Goal: Find specific page/section: Find specific page/section

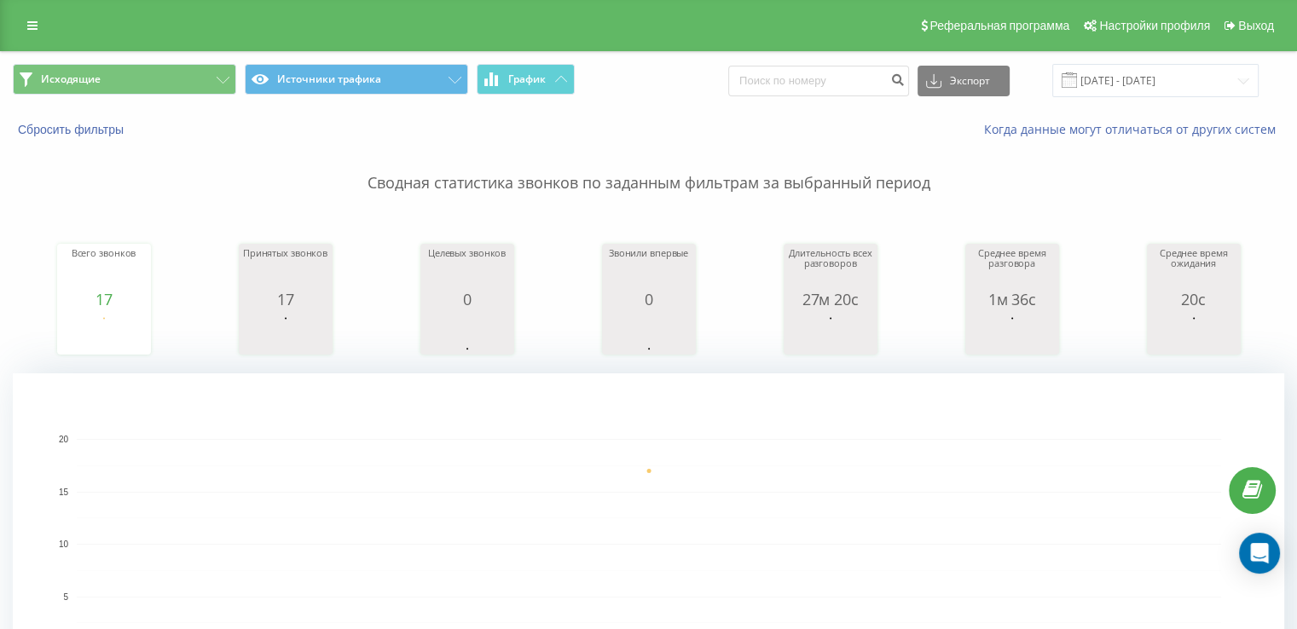
click at [136, 62] on div "Исходящие Источники трафика График Экспорт .csv .xls .xlsx [DATE] - [DATE]" at bounding box center [648, 80] width 1295 height 57
click at [143, 76] on button "Исходящие" at bounding box center [124, 79] width 223 height 31
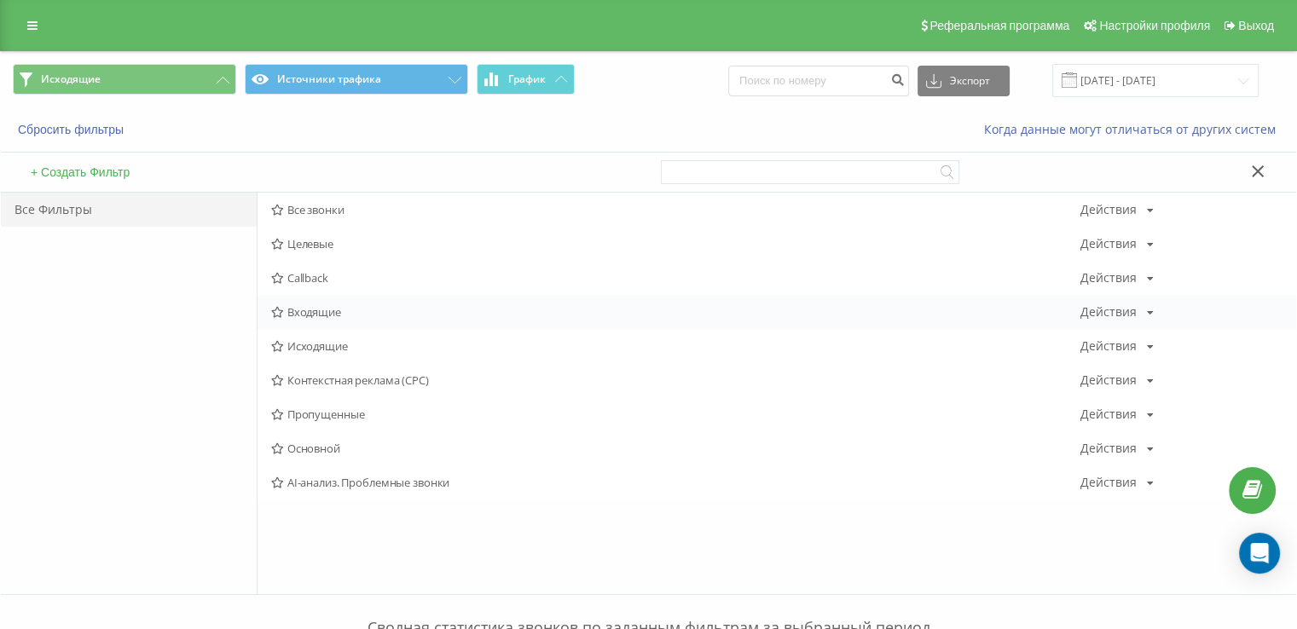
click at [327, 322] on div "Входящие Действия Редактировать Копировать Удалить По умолчанию Поделиться" at bounding box center [776, 312] width 1038 height 34
click at [330, 311] on span "Входящие" at bounding box center [675, 312] width 809 height 12
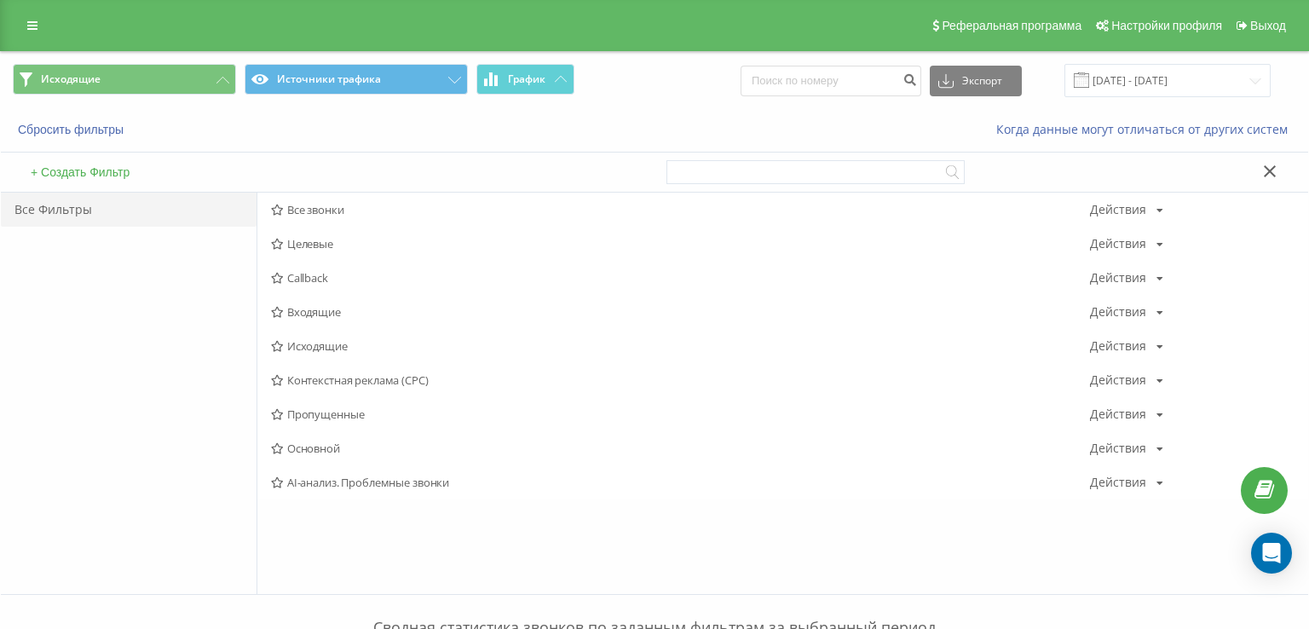
click at [0, 0] on div at bounding box center [0, 0] width 0 height 0
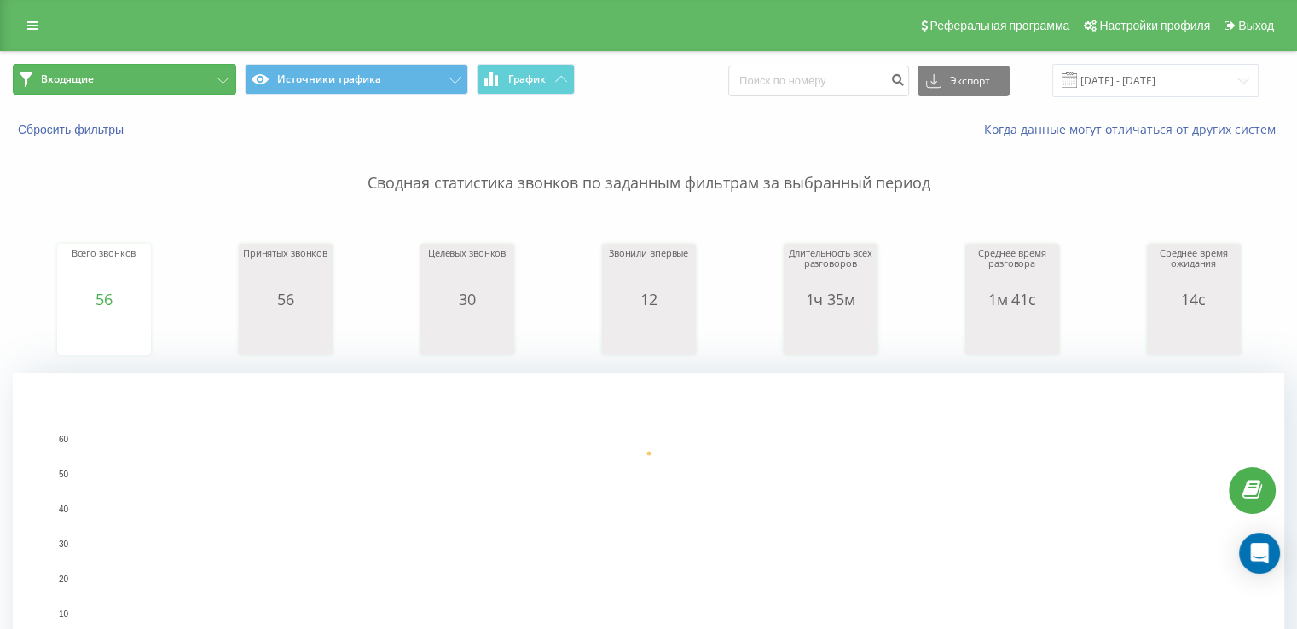
click at [153, 83] on button "Входящие" at bounding box center [124, 79] width 223 height 31
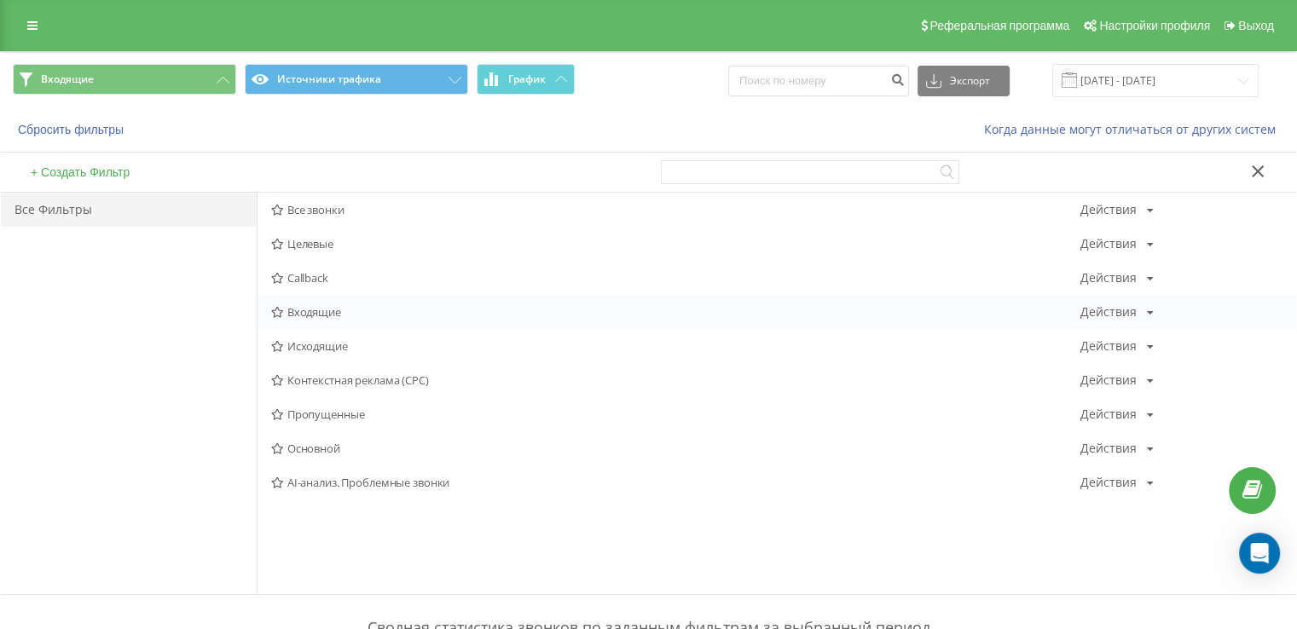
drag, startPoint x: 352, startPoint y: 287, endPoint x: 354, endPoint y: 303, distance: 16.3
click at [353, 287] on div "Callback Действия Редактировать Копировать Удалить По умолчанию Поделиться" at bounding box center [776, 278] width 1038 height 34
click at [356, 306] on div "Входящие Действия Редактировать Копировать Удалить По умолчанию Поделиться" at bounding box center [776, 312] width 1038 height 34
click at [356, 308] on span "Входящие" at bounding box center [675, 312] width 809 height 12
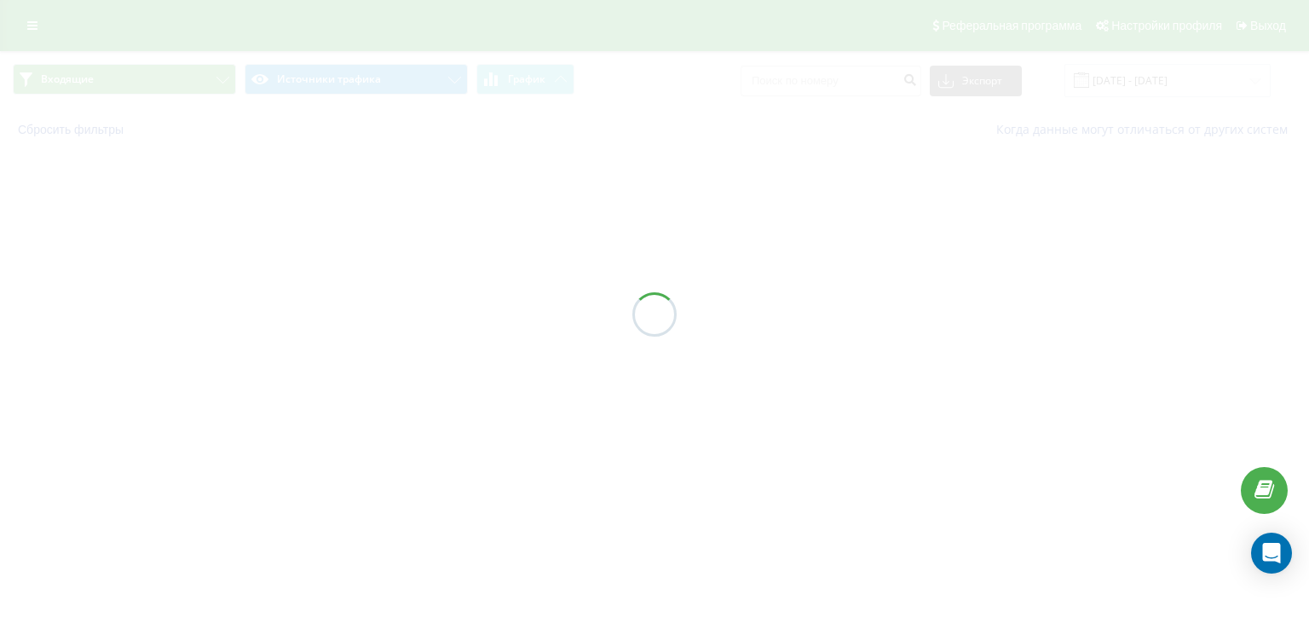
click at [358, 309] on div at bounding box center [654, 314] width 1309 height 629
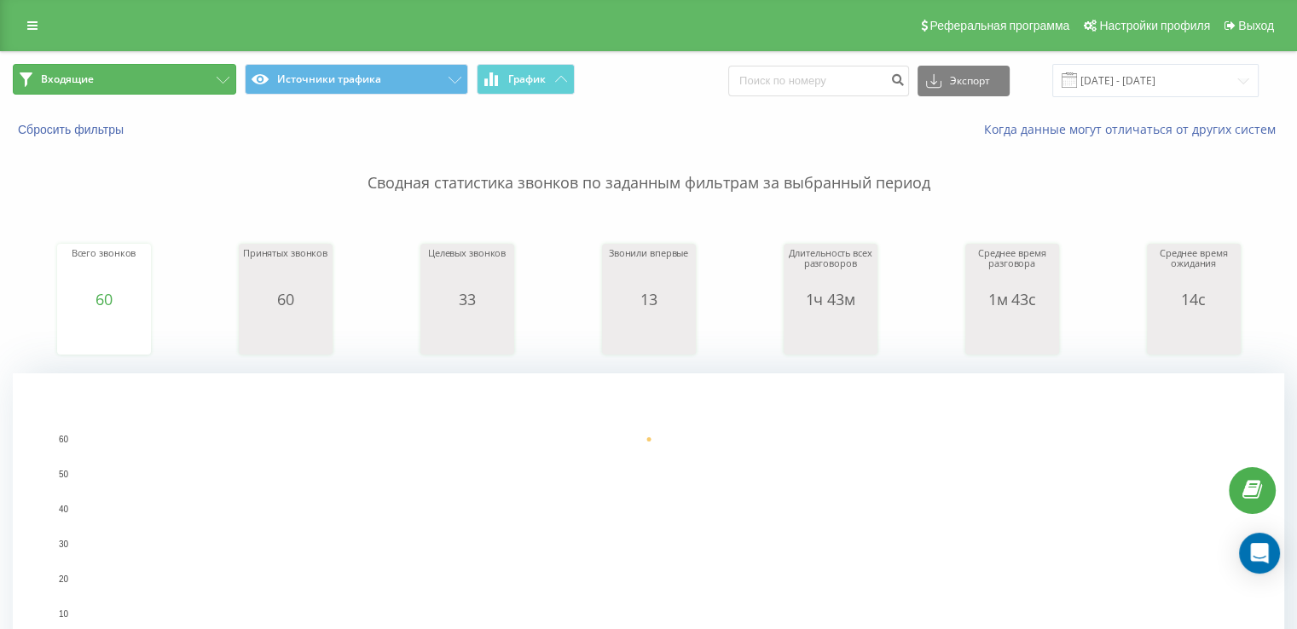
drag, startPoint x: 142, startPoint y: 73, endPoint x: 195, endPoint y: 87, distance: 54.6
click at [143, 73] on button "Входящие" at bounding box center [124, 79] width 223 height 31
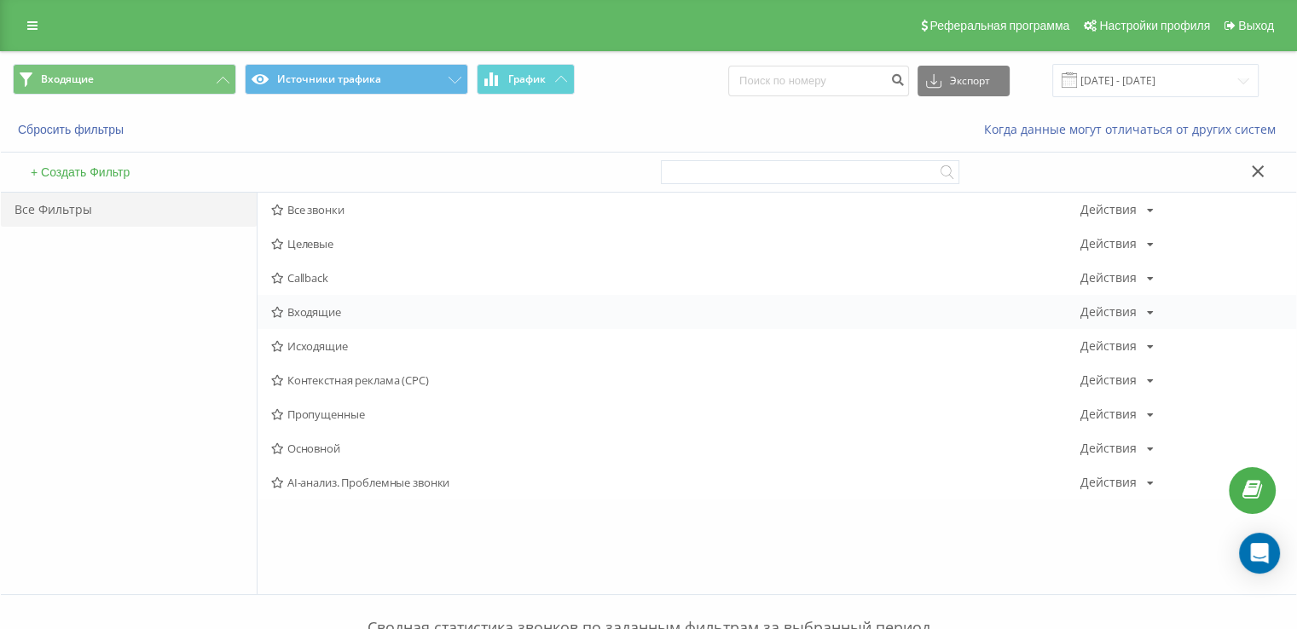
click at [370, 303] on div "Входящие Действия Редактировать Копировать Удалить По умолчанию Поделиться" at bounding box center [776, 312] width 1038 height 34
drag, startPoint x: 370, startPoint y: 303, endPoint x: 379, endPoint y: 305, distance: 8.7
click at [372, 304] on div "Входящие Действия Редактировать Копировать Удалить По умолчанию Поделиться" at bounding box center [776, 312] width 1038 height 34
click at [419, 307] on span "Входящие" at bounding box center [675, 312] width 809 height 12
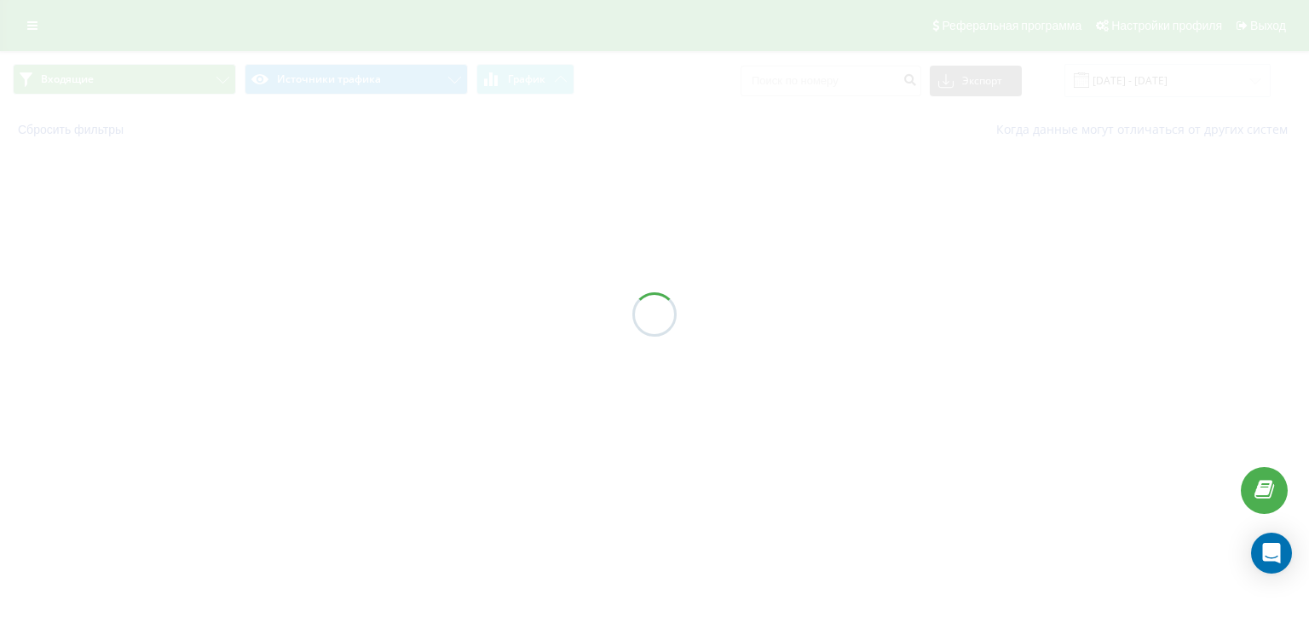
click at [419, 313] on div at bounding box center [654, 314] width 1309 height 629
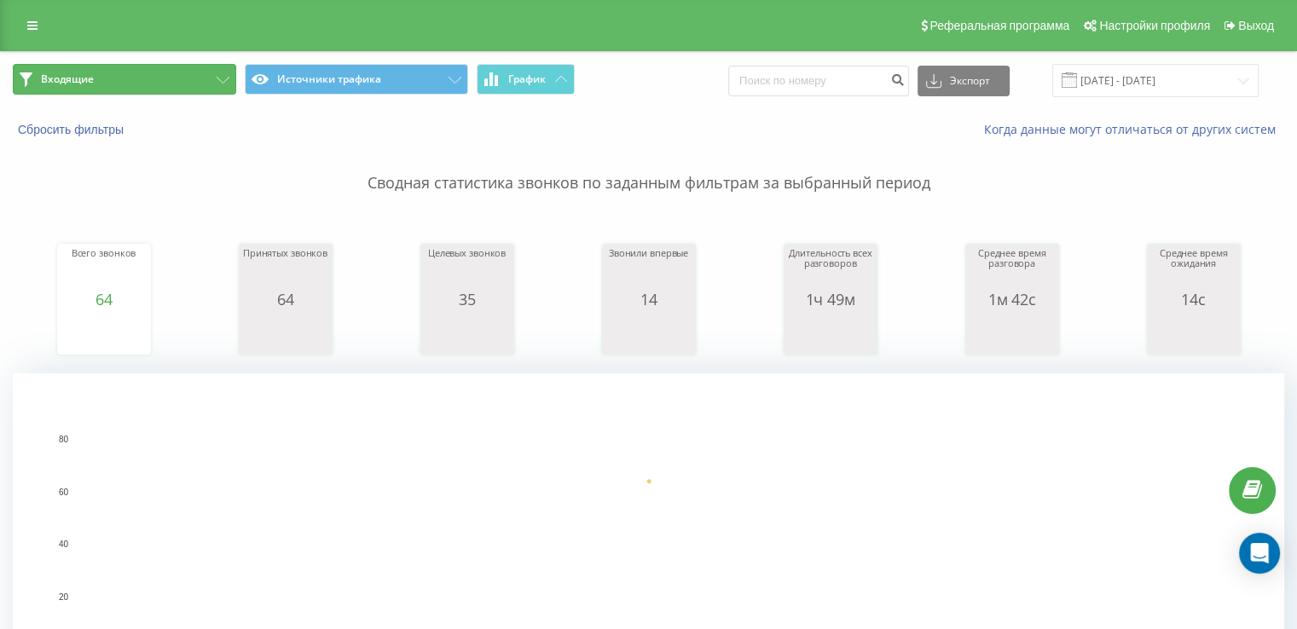
click at [201, 79] on button "Входящие" at bounding box center [124, 79] width 223 height 31
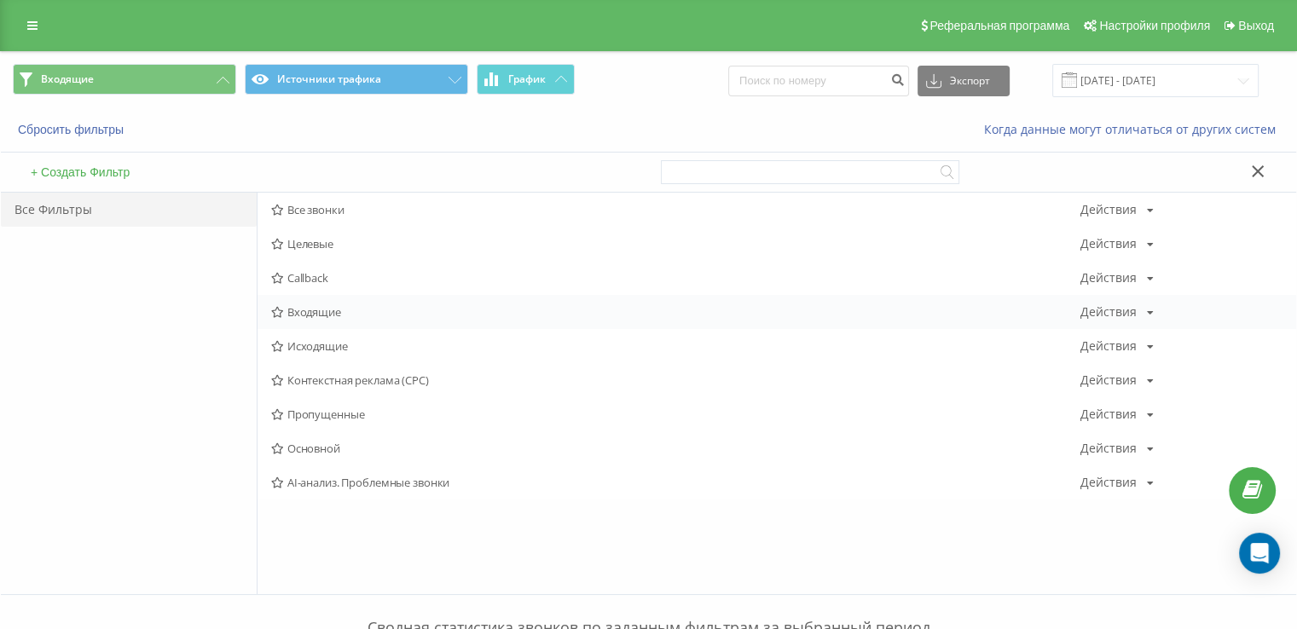
click at [332, 306] on span "Входящие" at bounding box center [675, 312] width 809 height 12
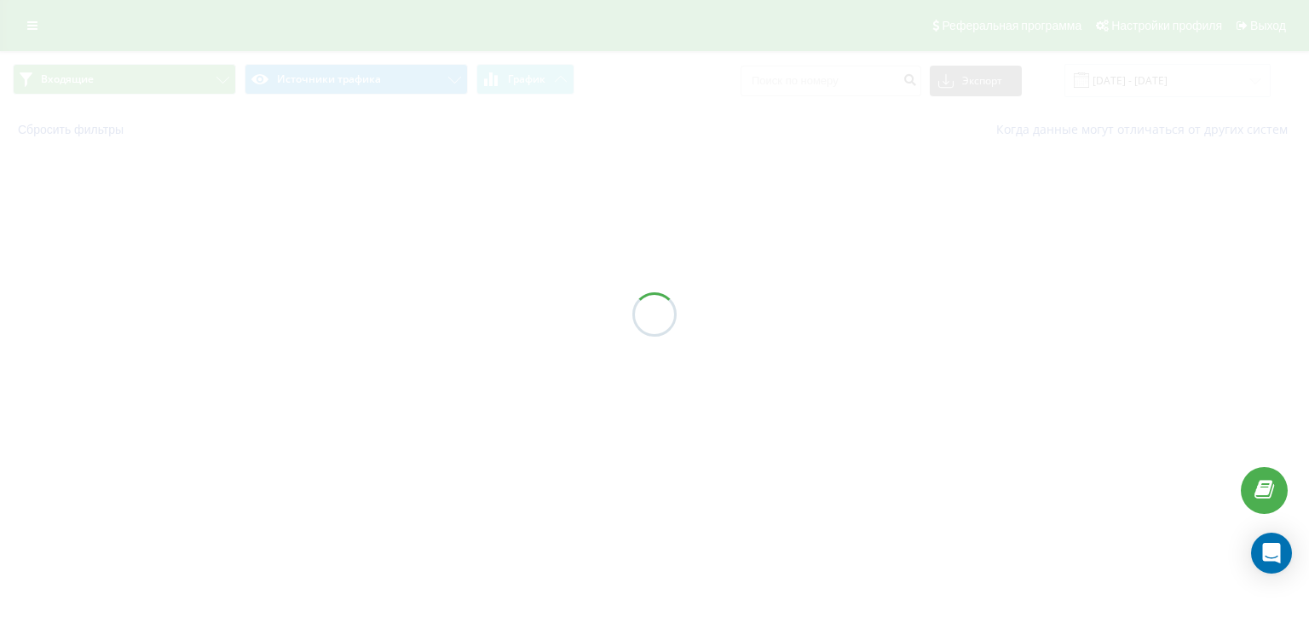
click at [334, 308] on div at bounding box center [654, 314] width 1309 height 629
